Goal: Information Seeking & Learning: Learn about a topic

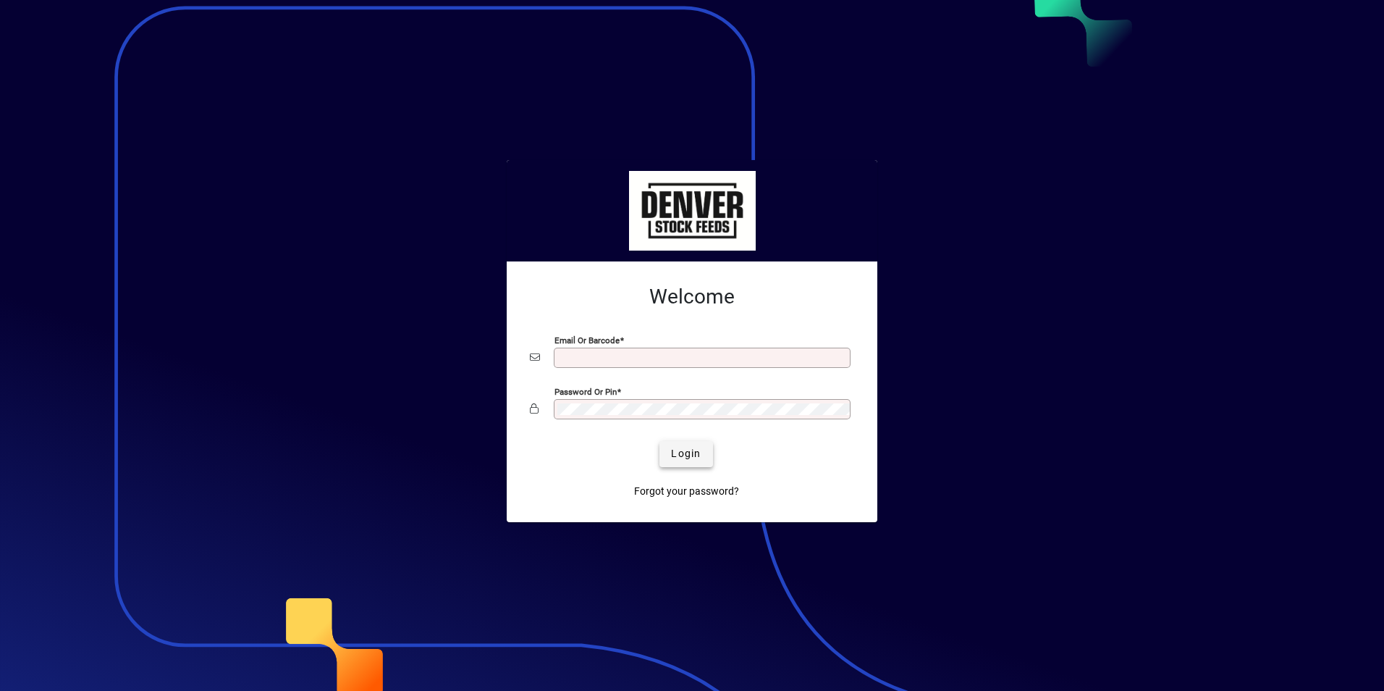
type input "**********"
click at [688, 447] on span "Login" at bounding box center [686, 453] width 30 height 15
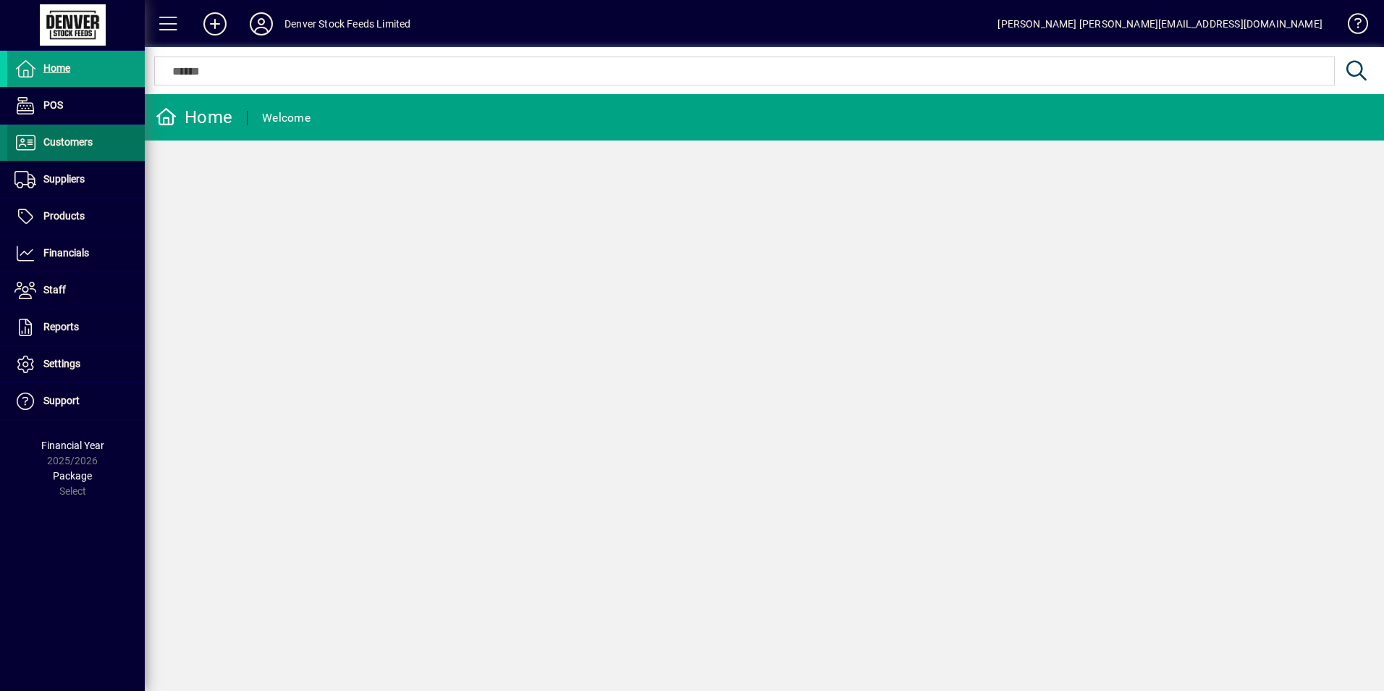
drag, startPoint x: 53, startPoint y: 143, endPoint x: 104, endPoint y: 136, distance: 51.1
click at [53, 143] on span "Customers" at bounding box center [67, 142] width 49 height 12
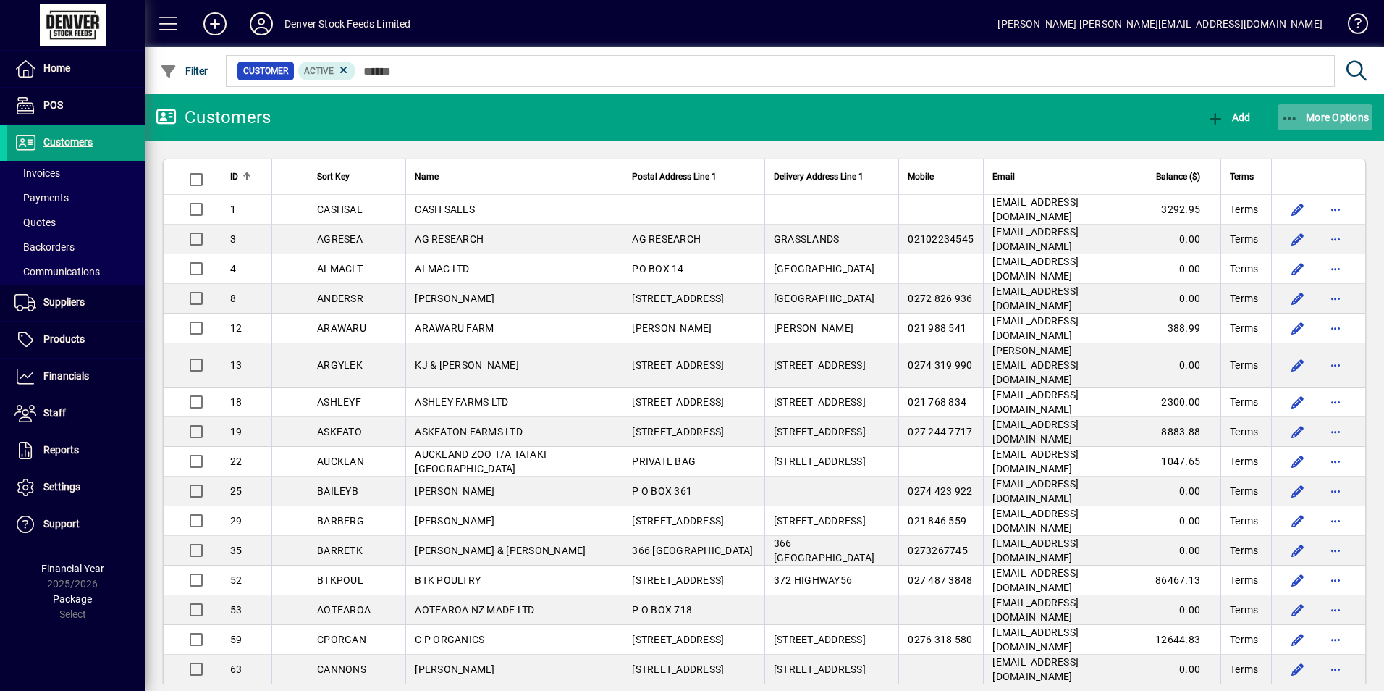
click at [1330, 112] on span "More Options" at bounding box center [1325, 117] width 88 height 12
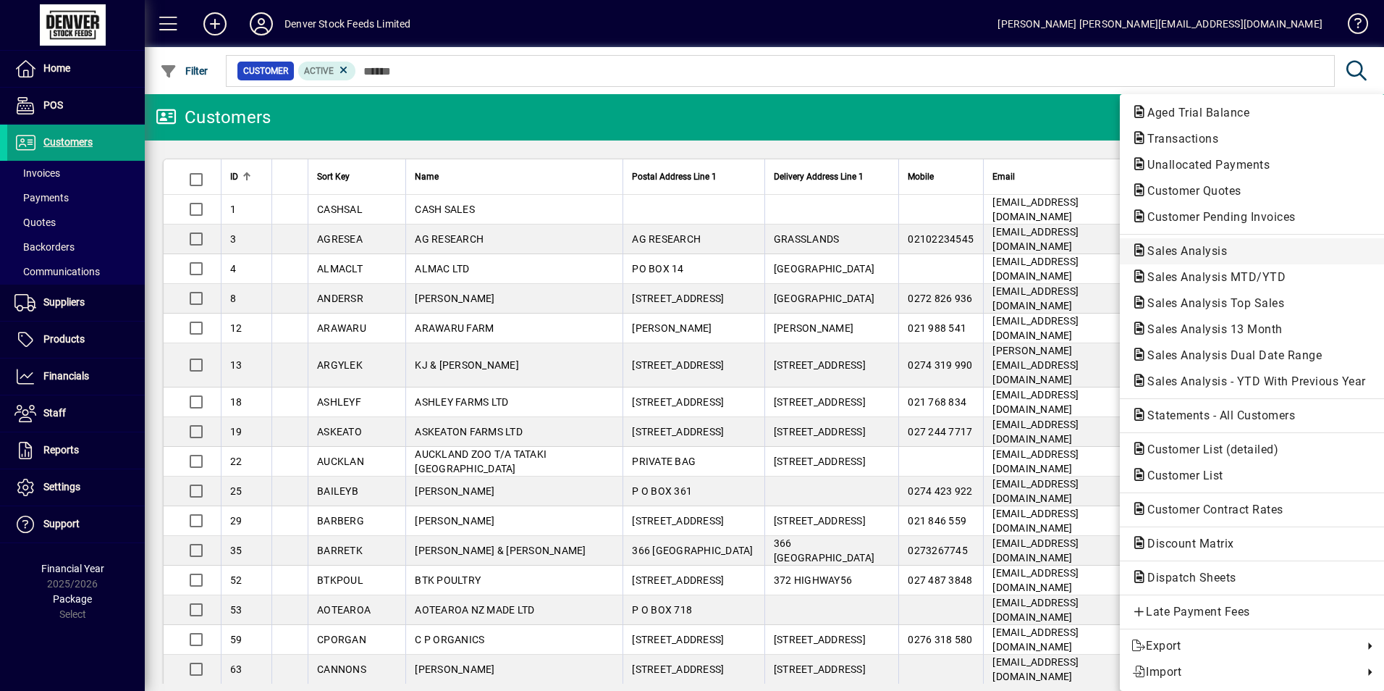
click at [1183, 253] on span "Sales Analysis" at bounding box center [1182, 251] width 103 height 14
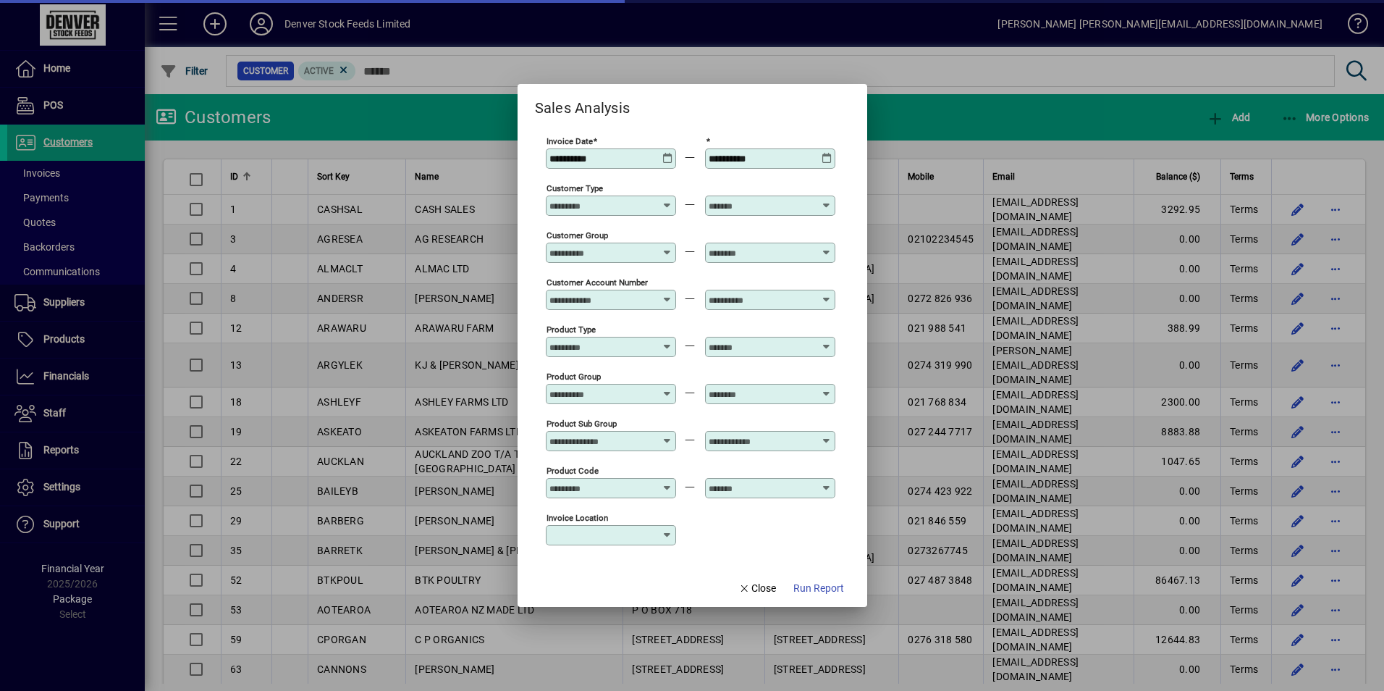
click at [664, 153] on icon at bounding box center [667, 153] width 11 height 0
type input "**********"
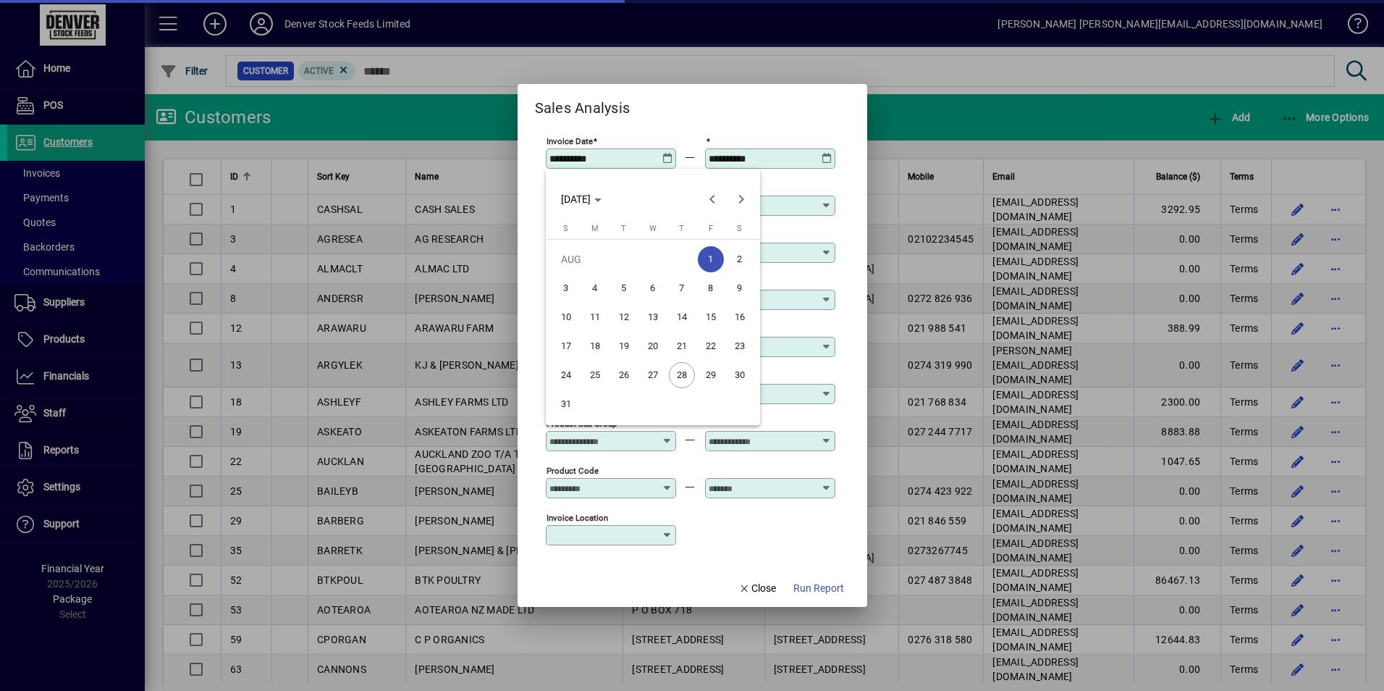
click at [706, 199] on span "Previous month" at bounding box center [712, 199] width 29 height 29
click at [629, 288] on span "1" at bounding box center [624, 288] width 26 height 26
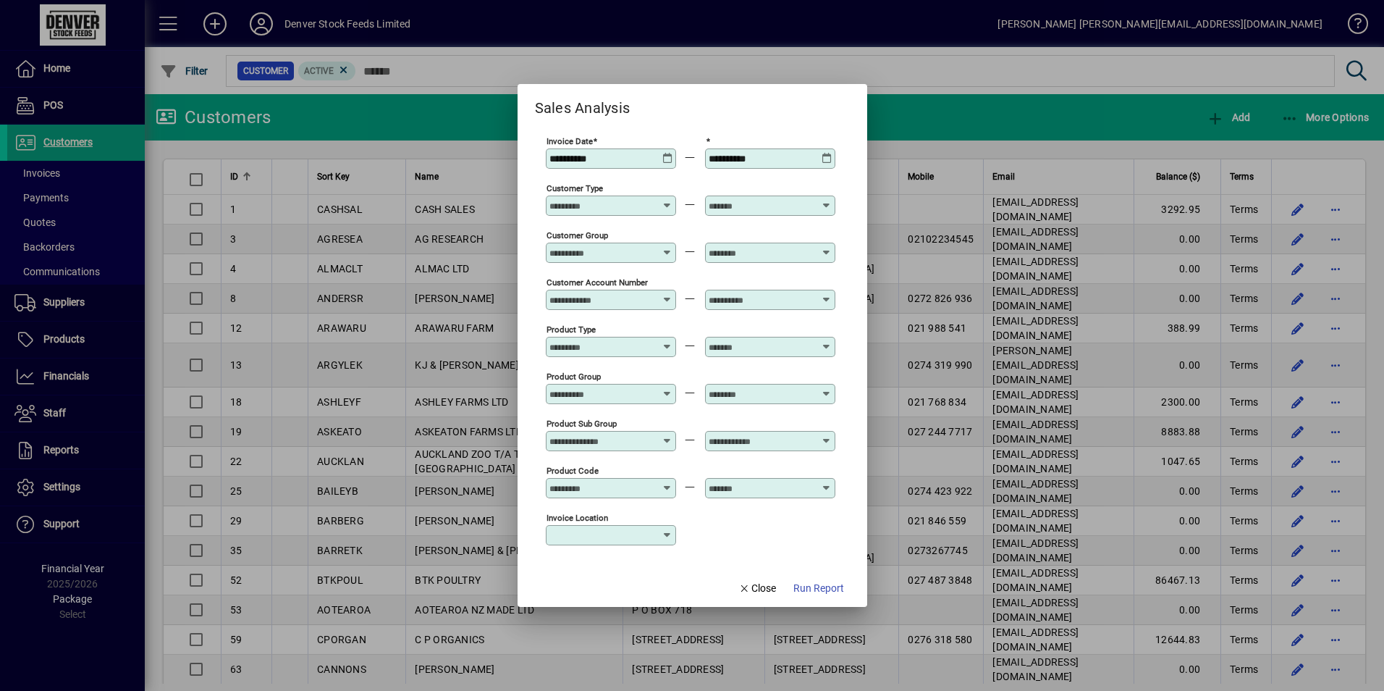
type input "**********"
click at [829, 153] on icon at bounding box center [827, 153] width 11 height 0
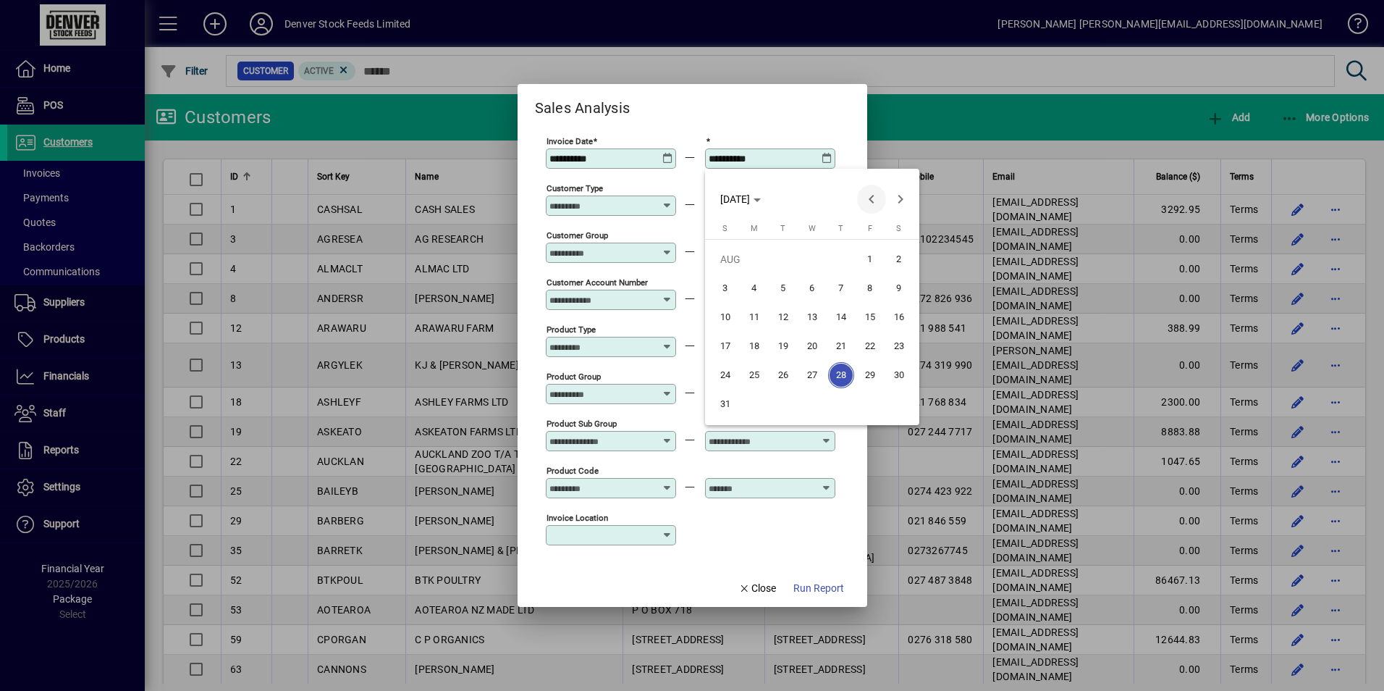
click at [868, 195] on span "Previous month" at bounding box center [871, 199] width 29 height 29
click at [872, 199] on span "Previous month" at bounding box center [871, 199] width 29 height 29
click at [903, 194] on span "Next month" at bounding box center [900, 199] width 29 height 29
click at [846, 405] on span "31" at bounding box center [841, 404] width 26 height 26
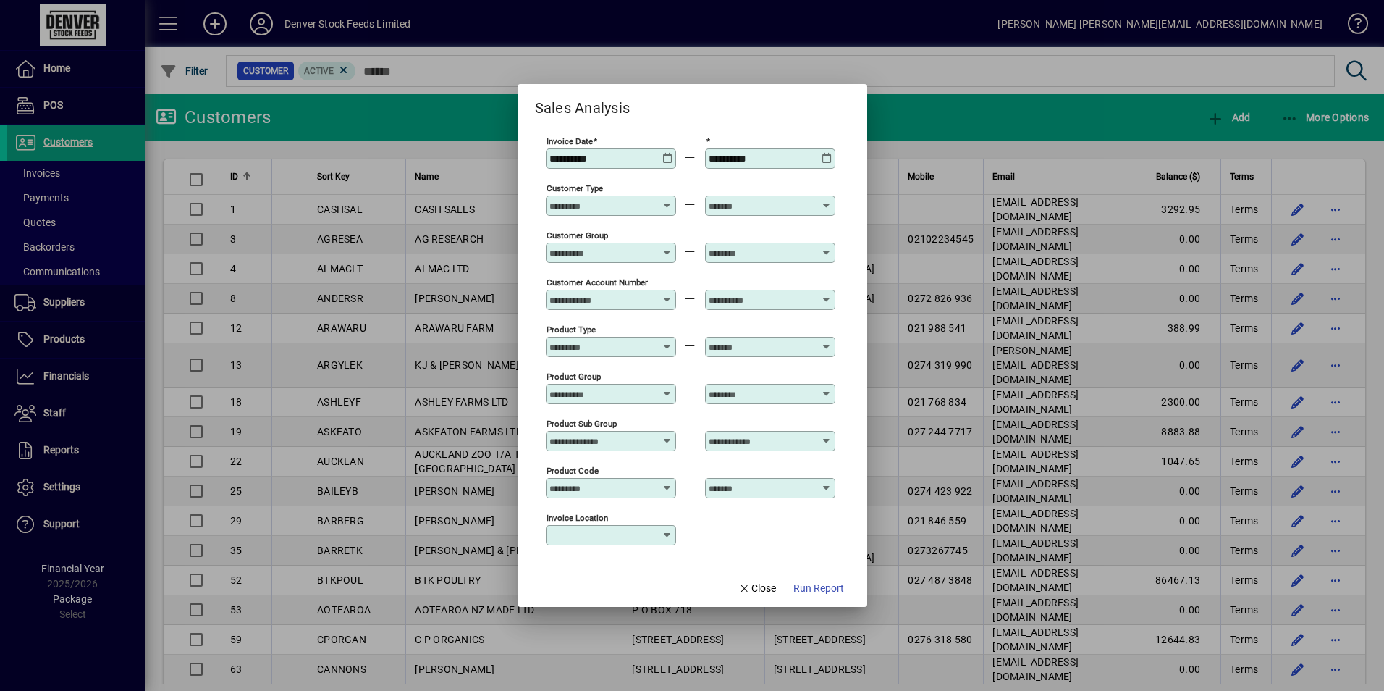
type input "**********"
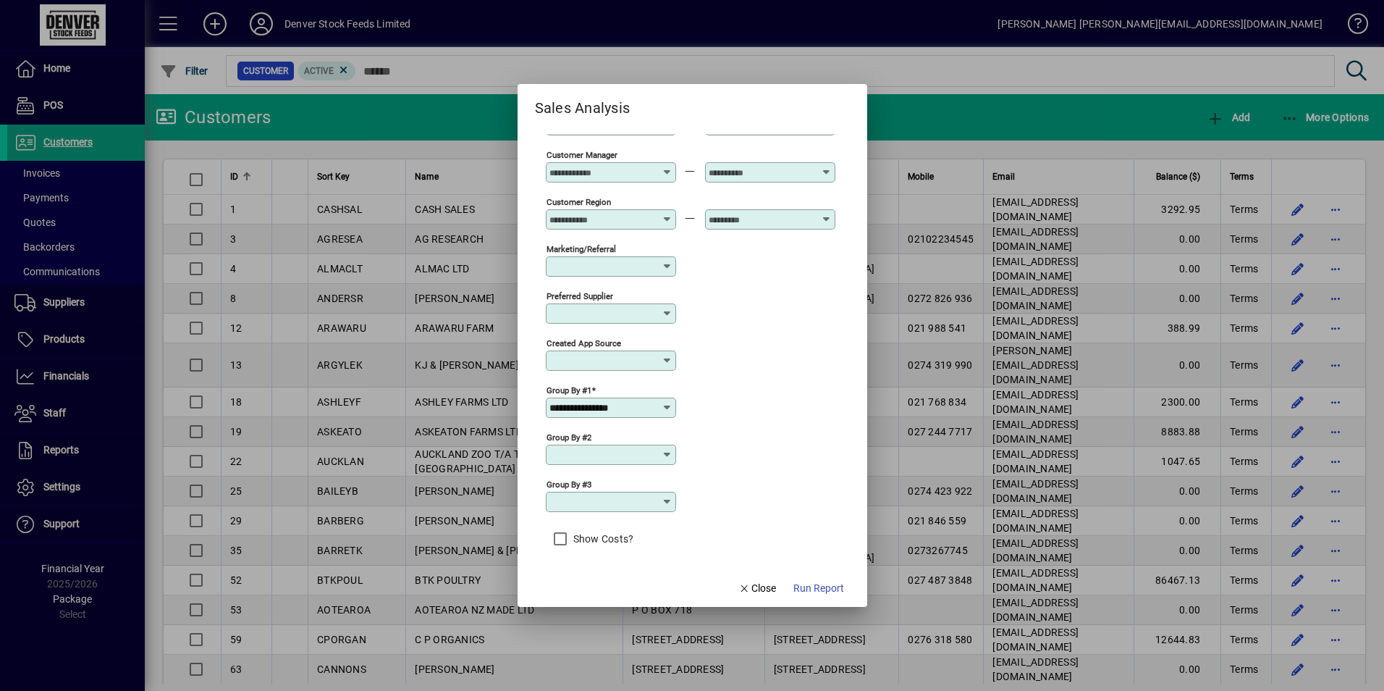
scroll to position [460, 0]
click at [667, 406] on icon at bounding box center [668, 405] width 12 height 12
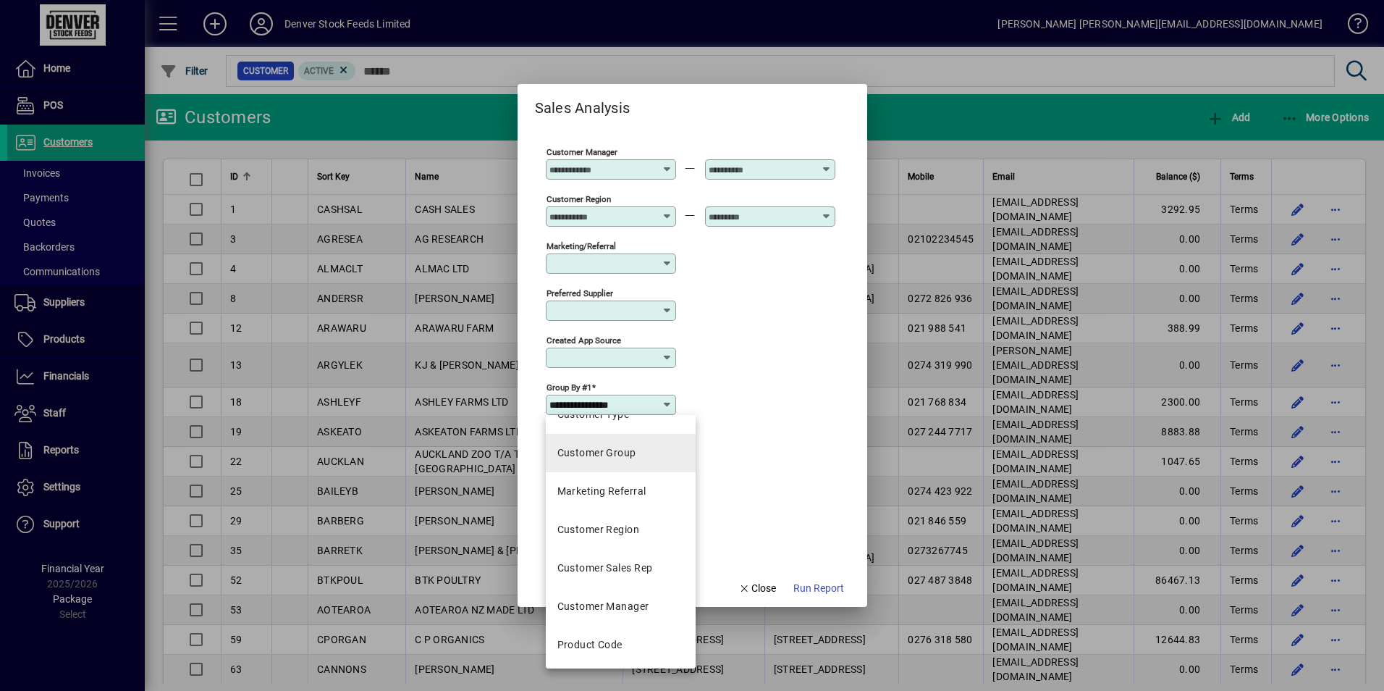
scroll to position [290, 0]
click at [759, 584] on span "Close" at bounding box center [757, 588] width 38 height 15
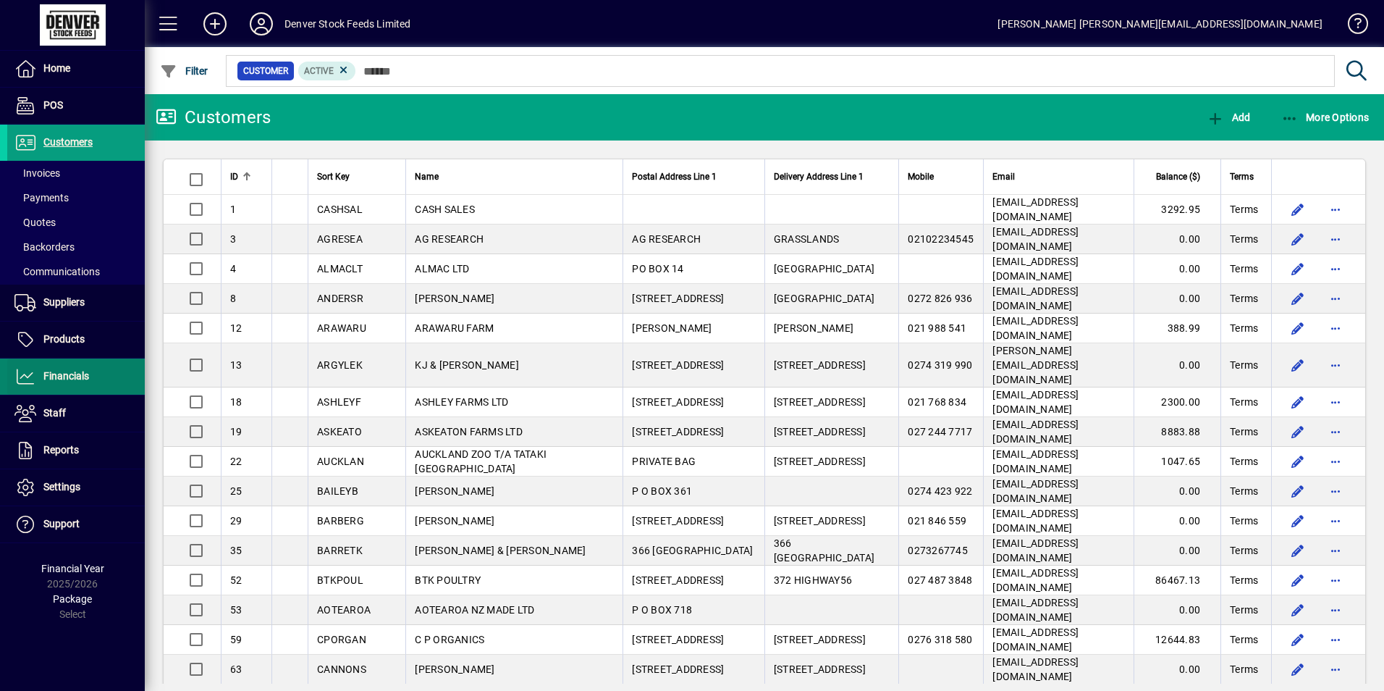
click at [59, 380] on span "Financials" at bounding box center [66, 376] width 46 height 12
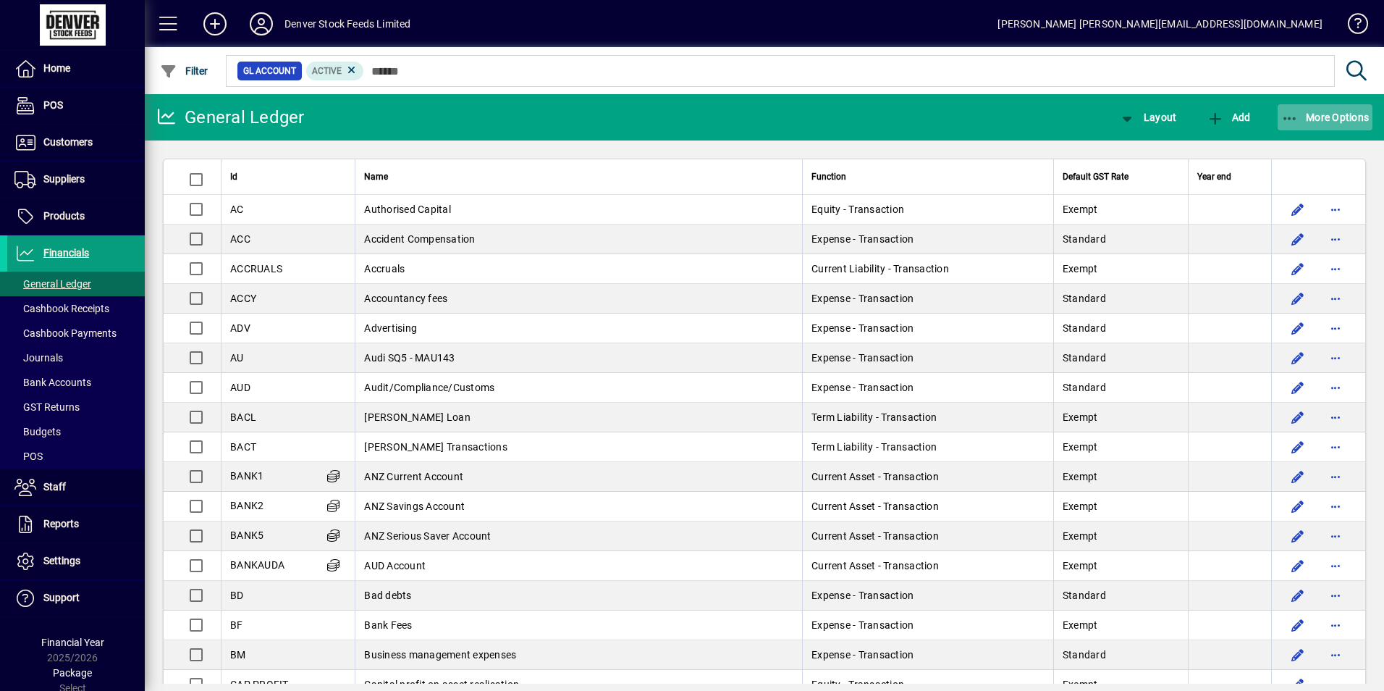
click at [1317, 105] on span "button" at bounding box center [1326, 117] width 96 height 35
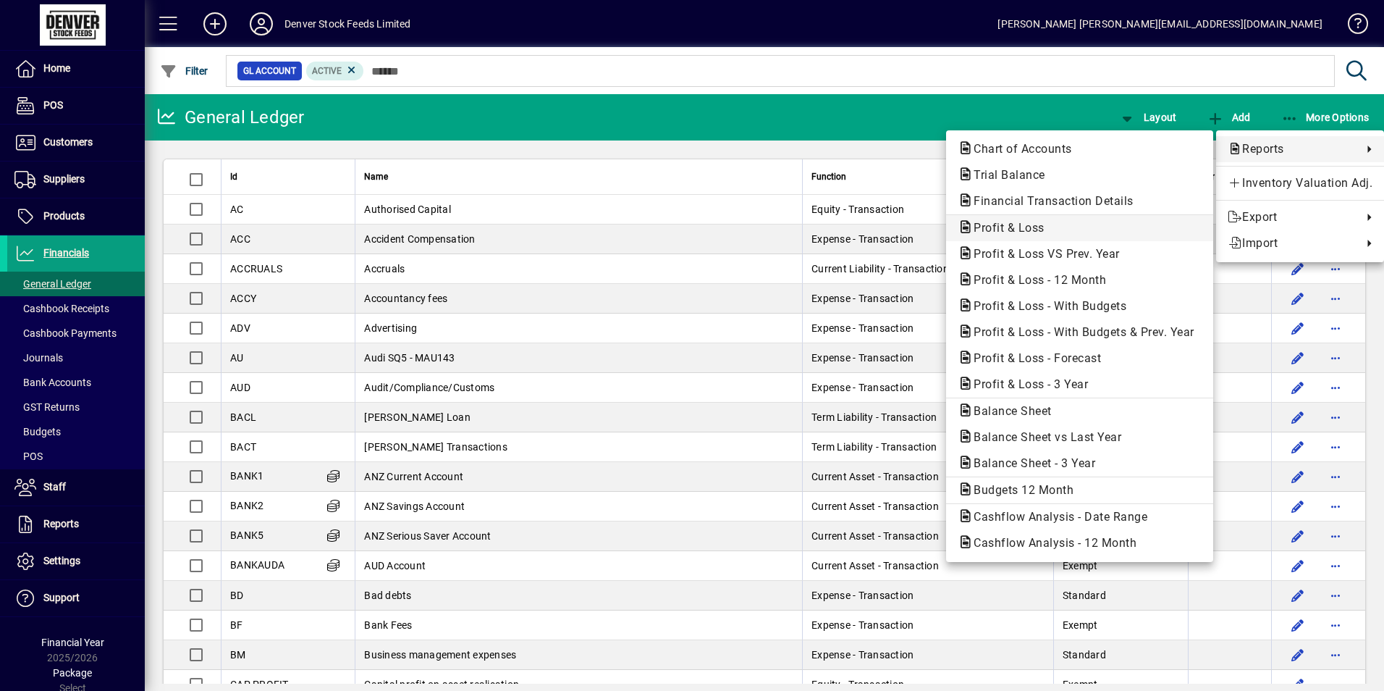
click at [1067, 227] on span "Profit & Loss" at bounding box center [1080, 227] width 244 height 17
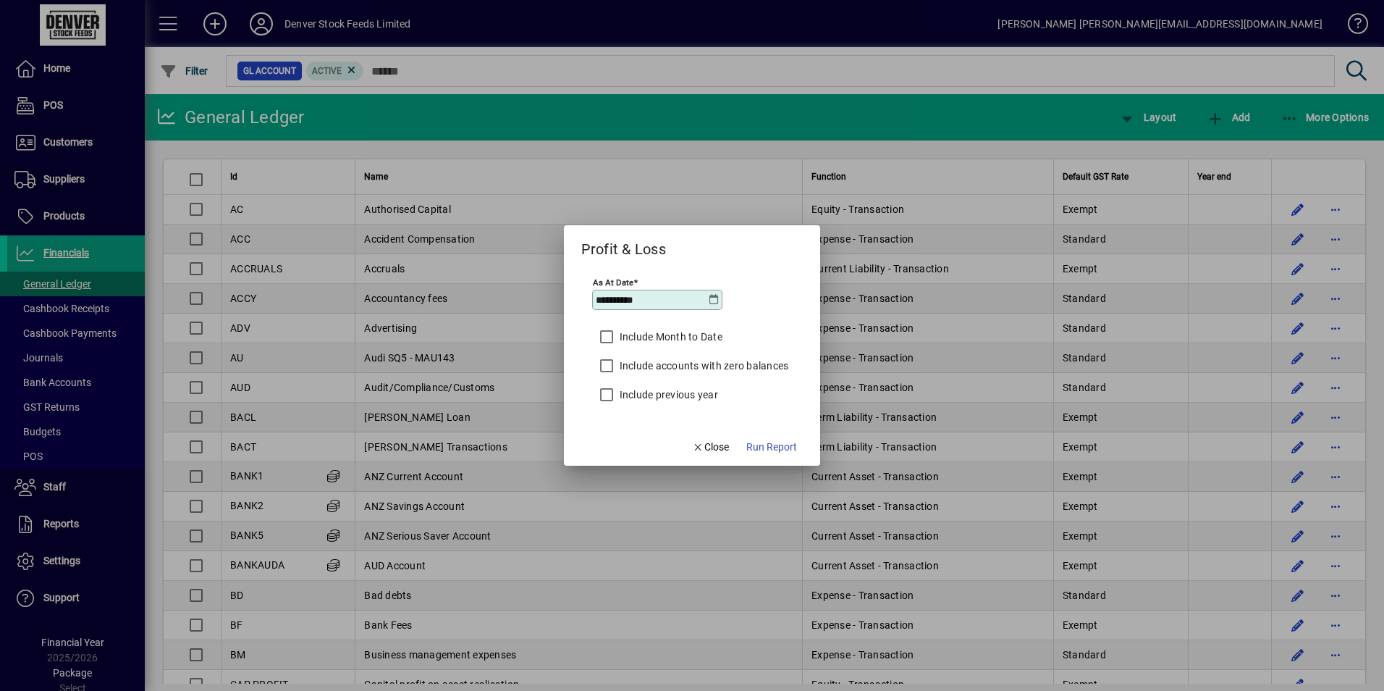
click at [717, 297] on icon at bounding box center [714, 300] width 12 height 12
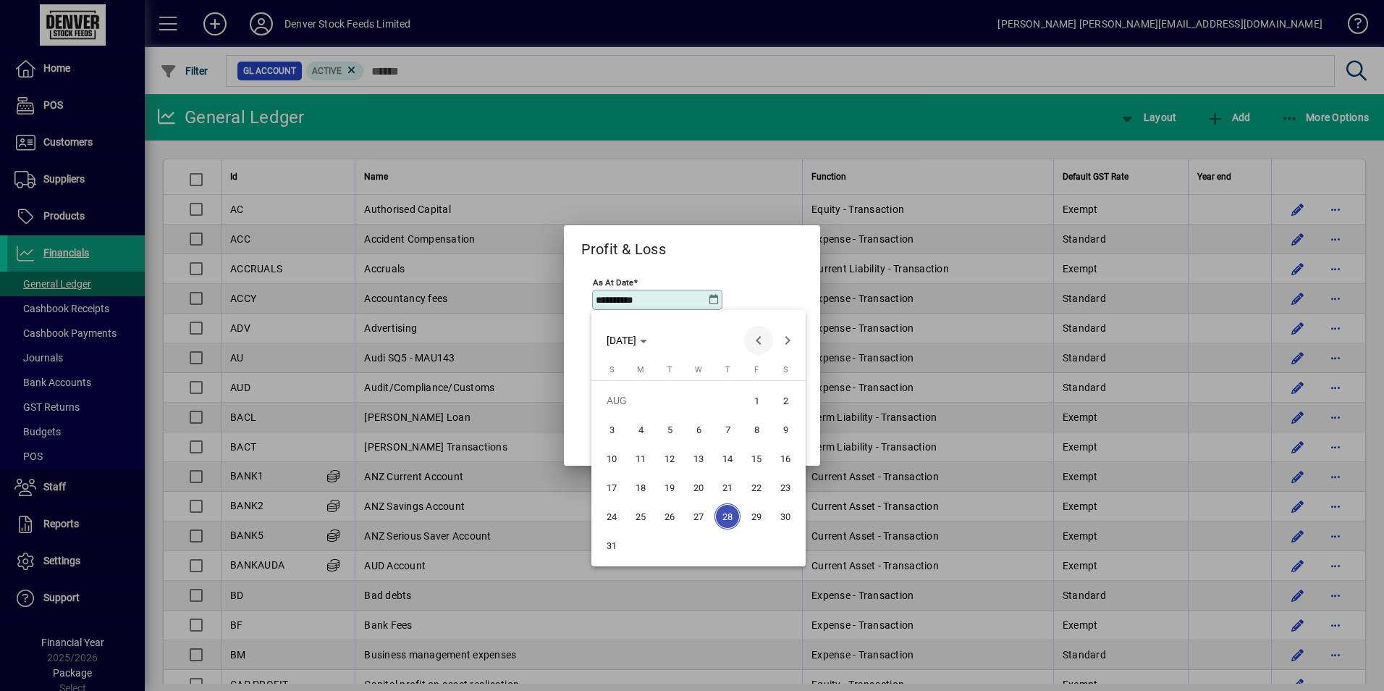
click at [753, 339] on span "Previous month" at bounding box center [758, 340] width 29 height 29
click at [721, 540] on span "31" at bounding box center [727, 545] width 26 height 26
type input "**********"
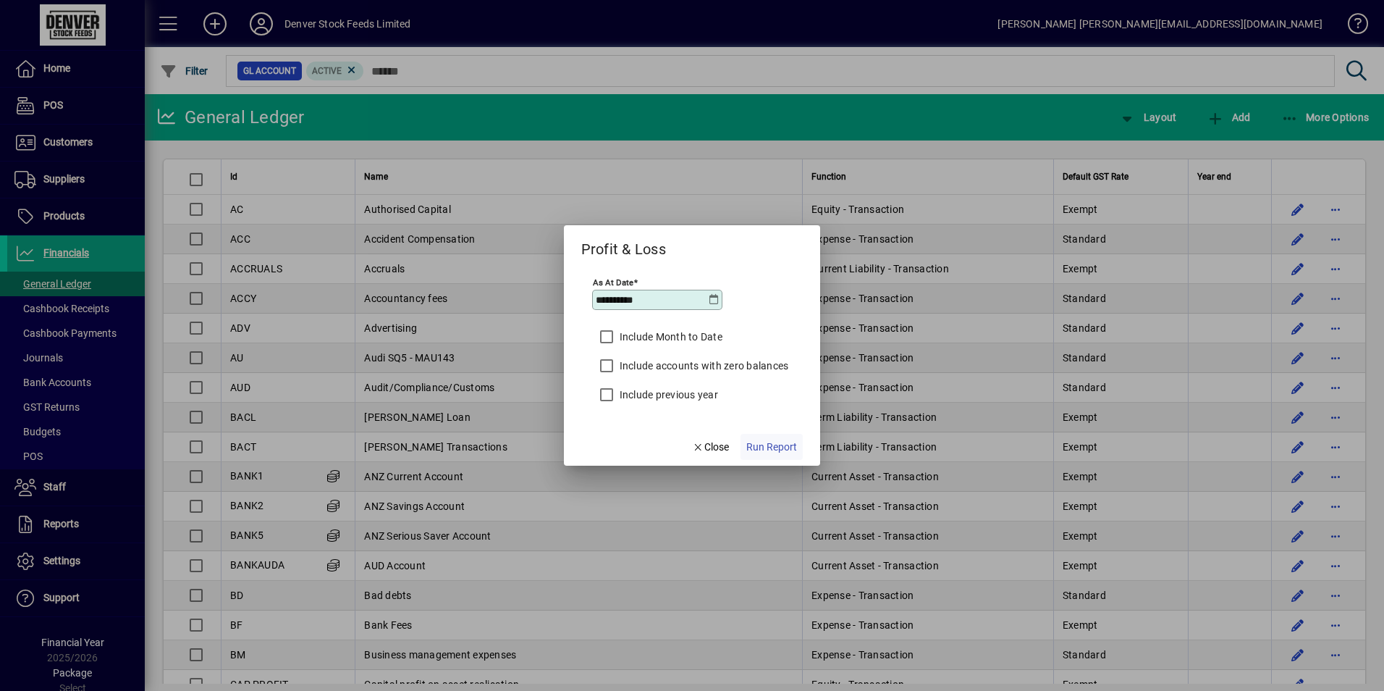
click at [764, 438] on span "button" at bounding box center [771, 446] width 62 height 35
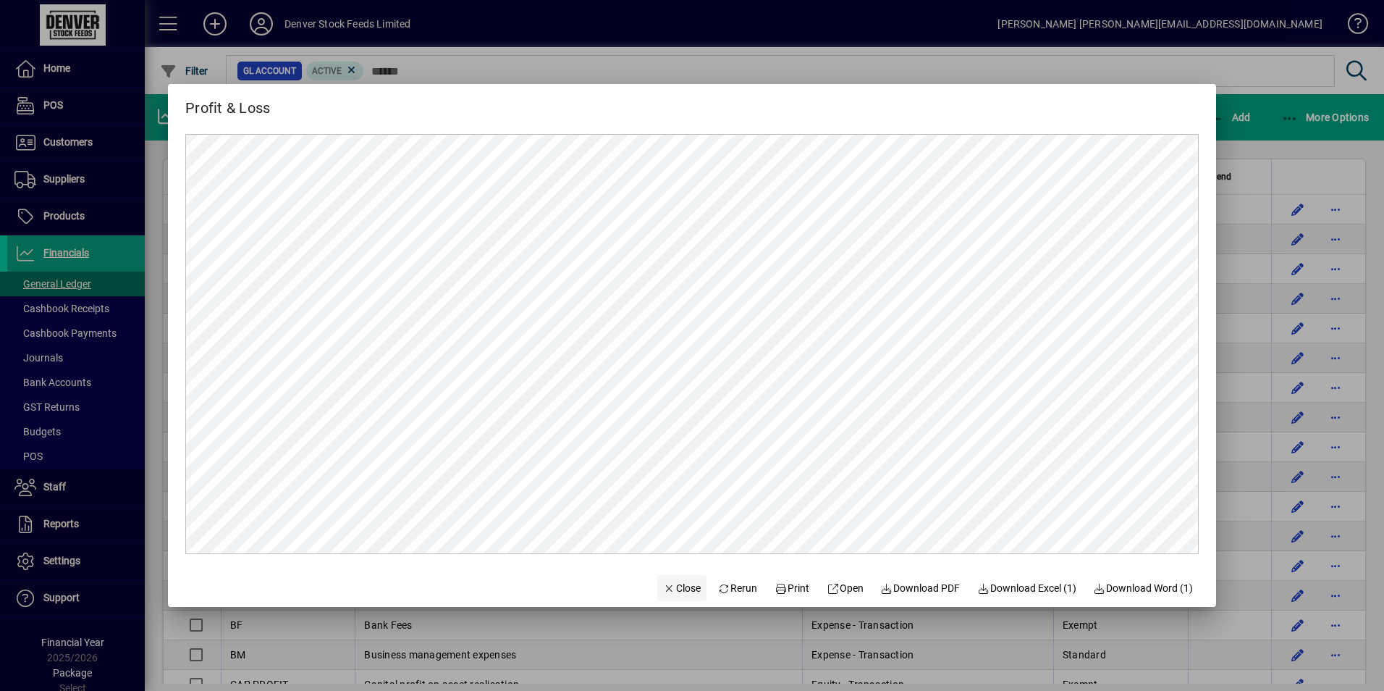
click at [670, 584] on span "Close" at bounding box center [682, 588] width 38 height 15
